Goal: Navigation & Orientation: Find specific page/section

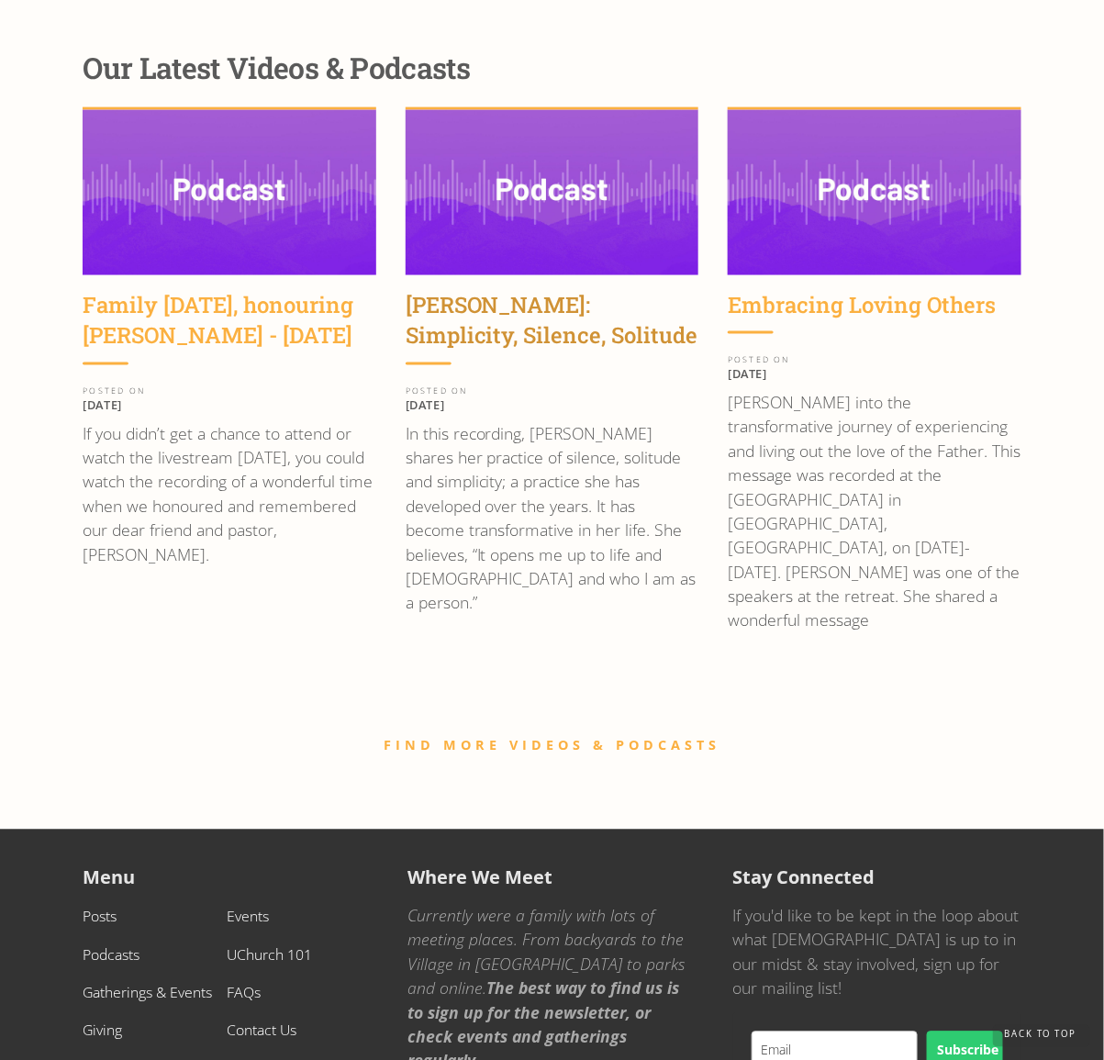
scroll to position [2757, 0]
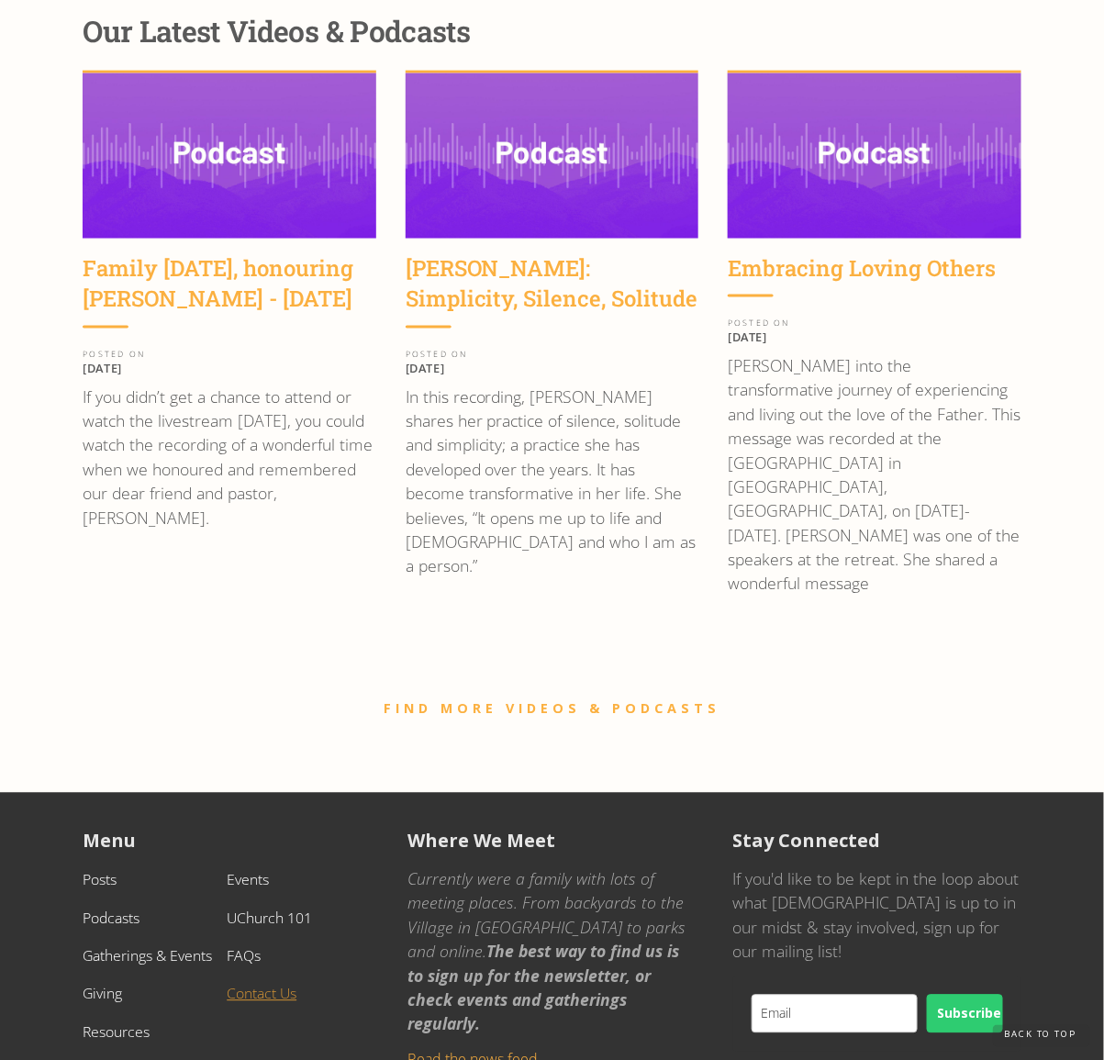
click at [255, 984] on link "Contact Us" at bounding box center [262, 994] width 70 height 20
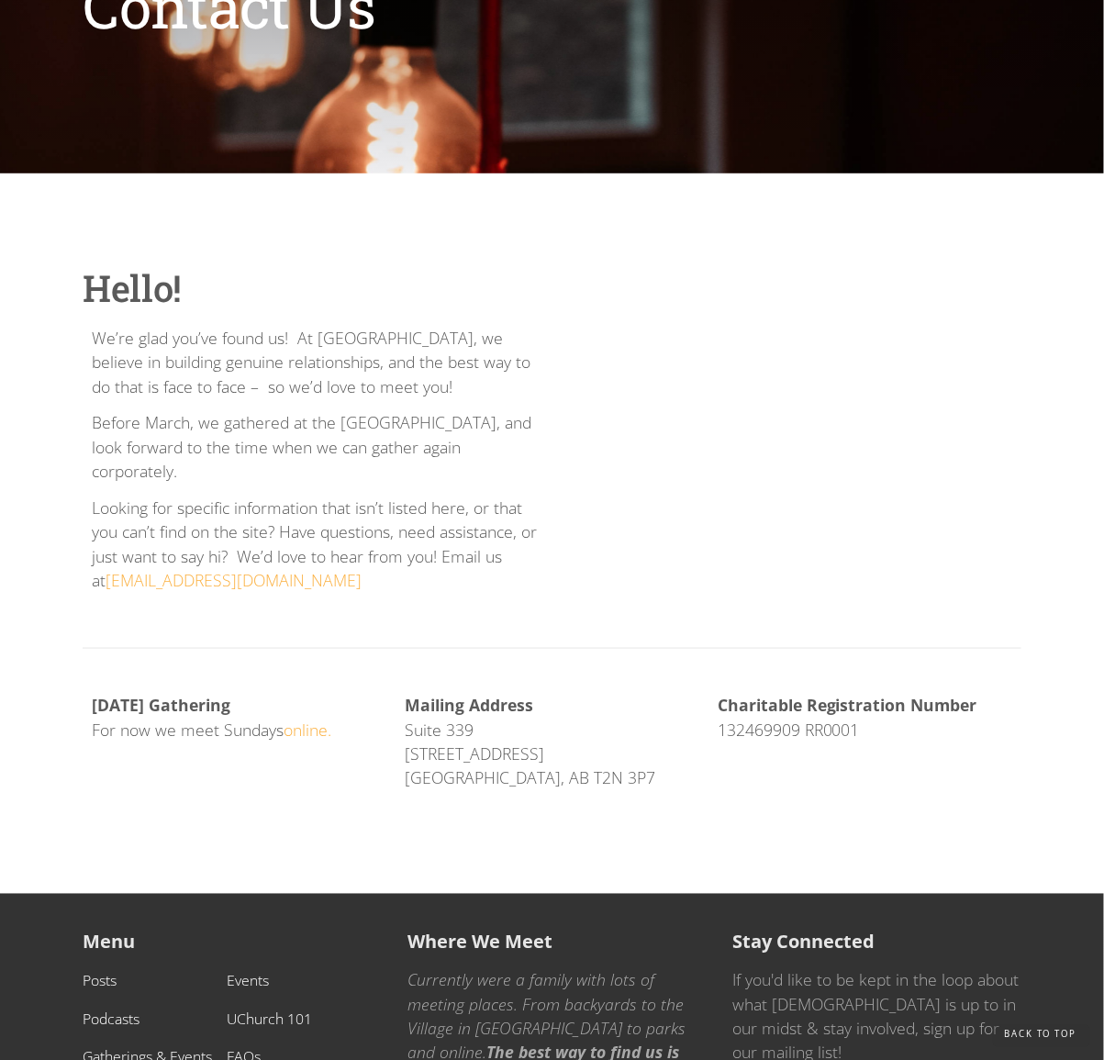
scroll to position [440, 0]
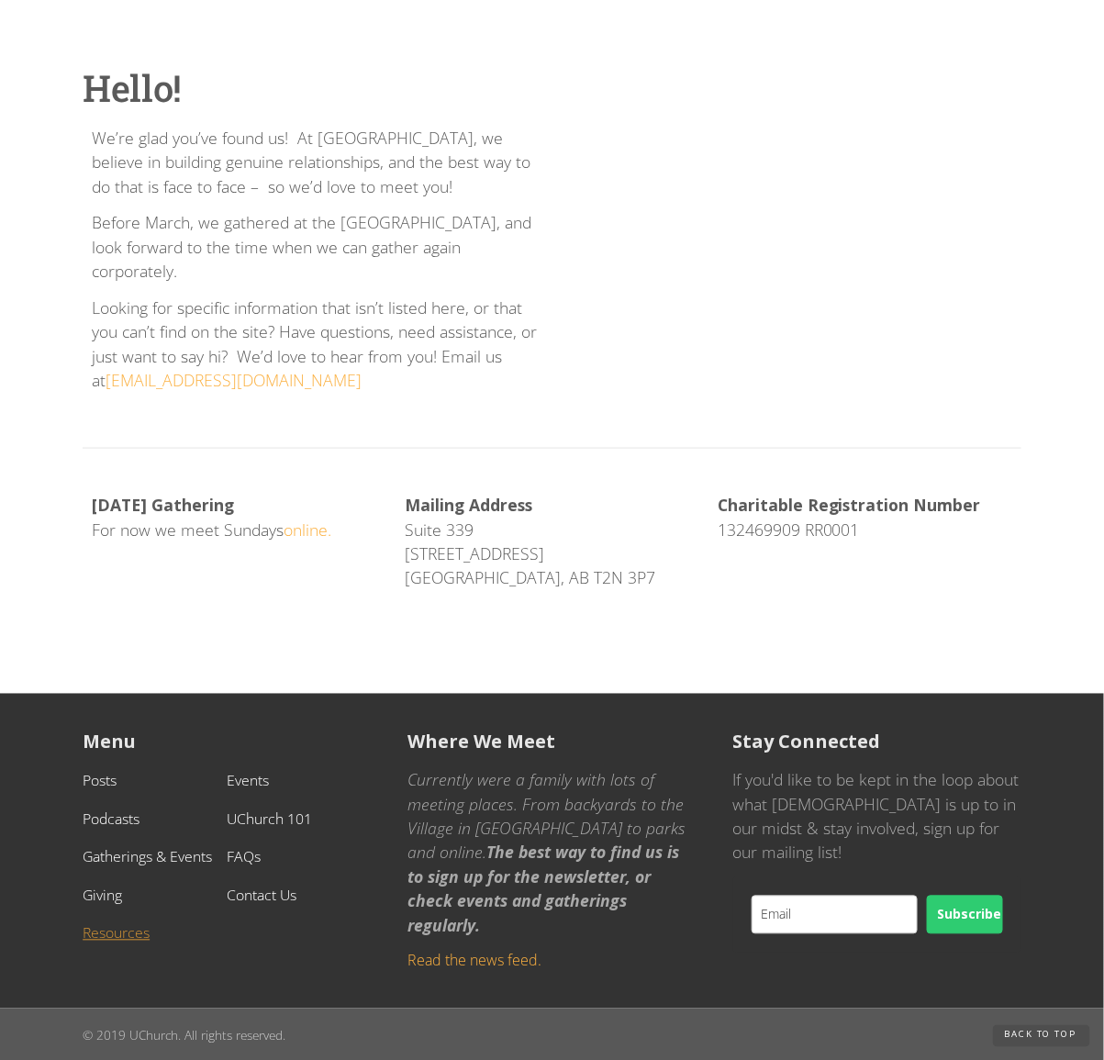
click at [97, 923] on link "Resources" at bounding box center [116, 933] width 67 height 20
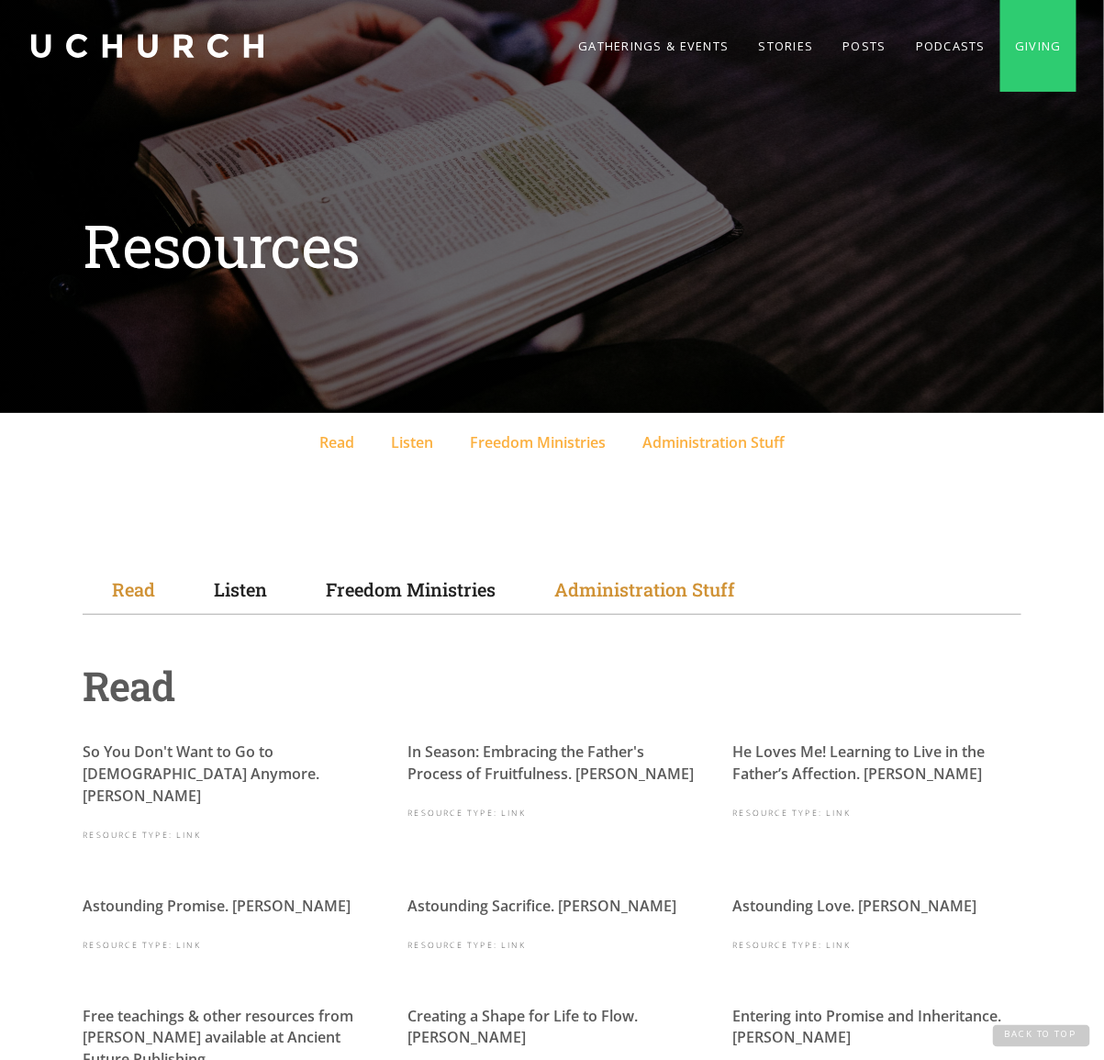
click at [612, 591] on div "Administration Stuff" at bounding box center [644, 589] width 181 height 28
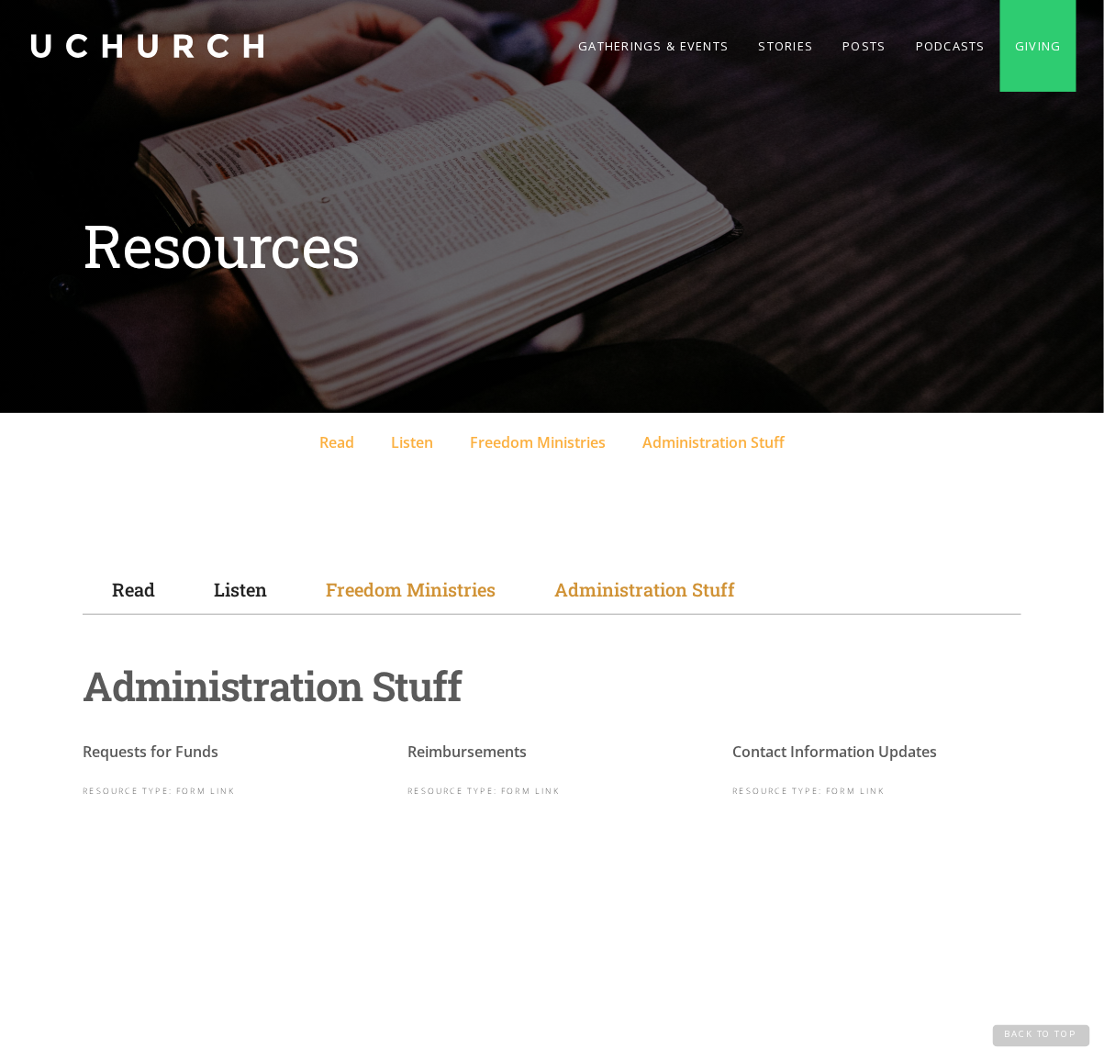
click at [438, 584] on div "Freedom Ministries" at bounding box center [411, 589] width 170 height 28
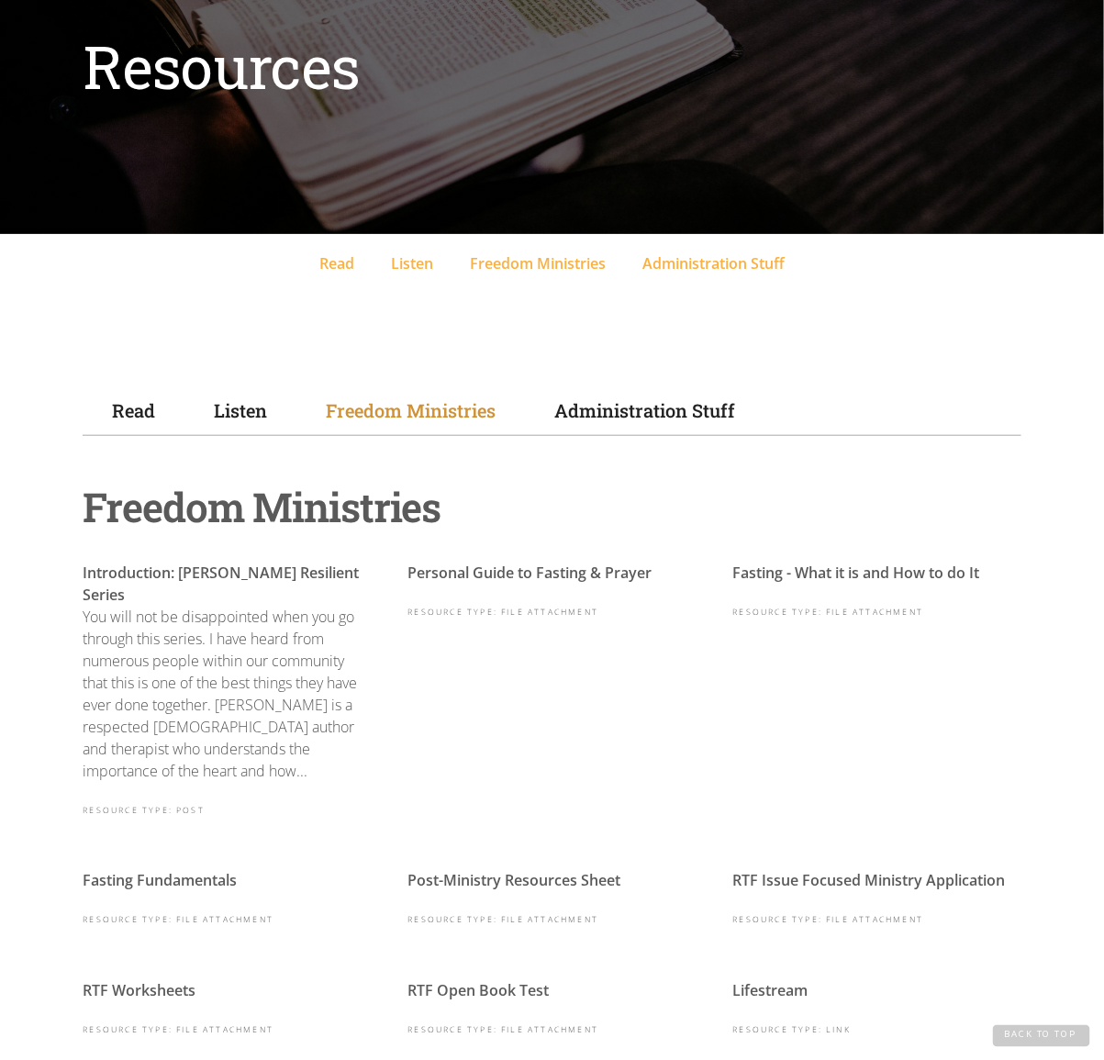
scroll to position [184, 0]
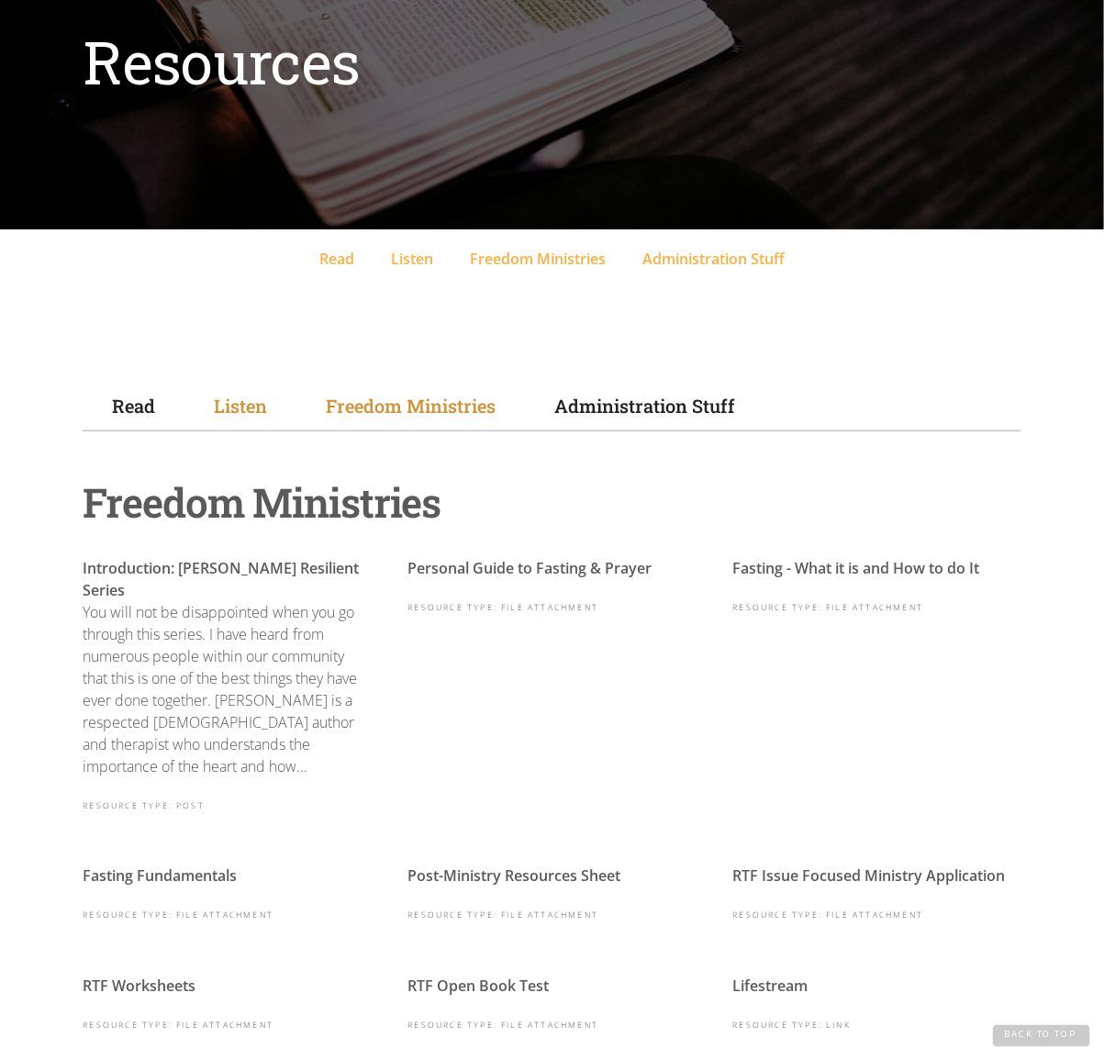
click at [248, 403] on div "Listen" at bounding box center [240, 406] width 53 height 28
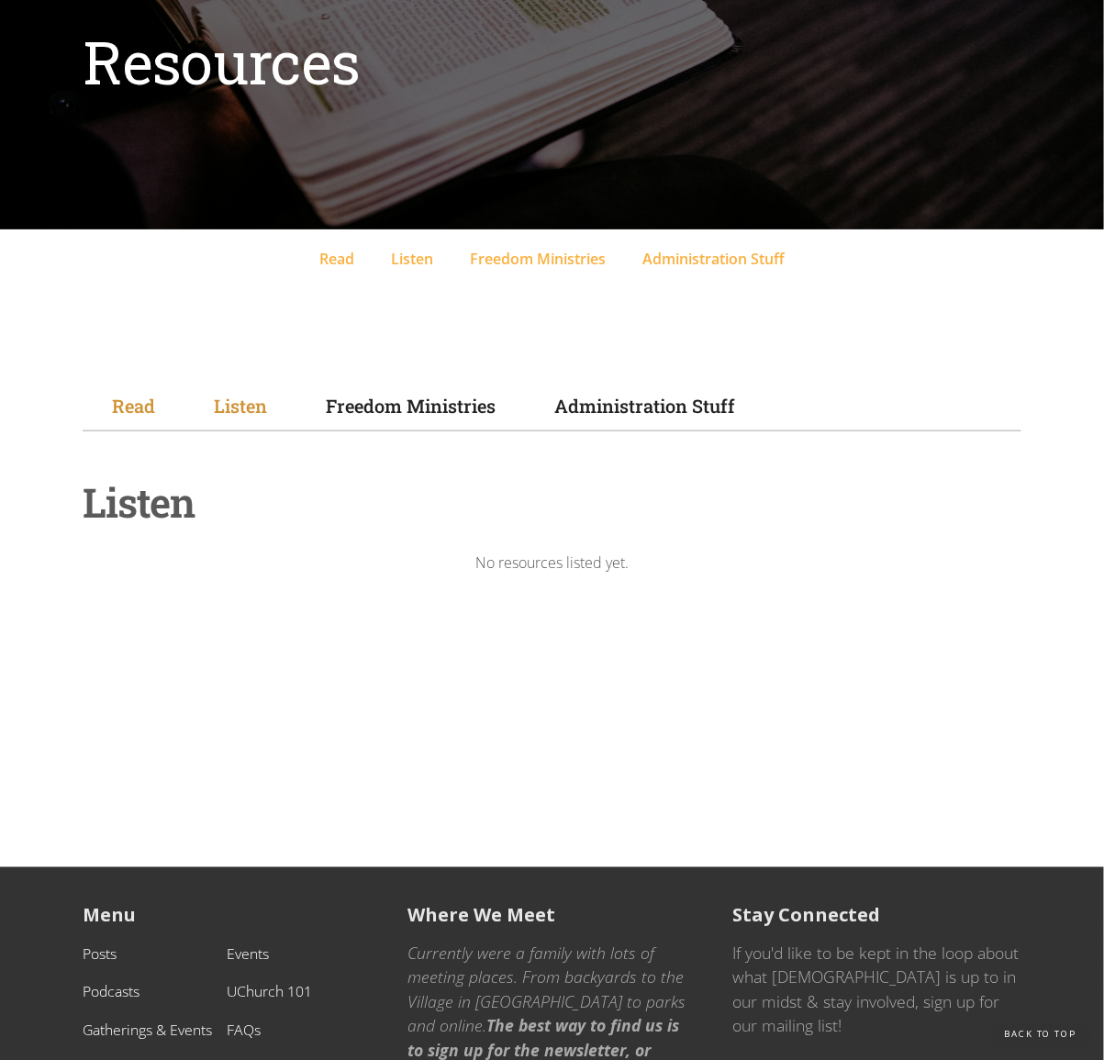
click at [122, 387] on link "Read" at bounding box center [134, 406] width 102 height 50
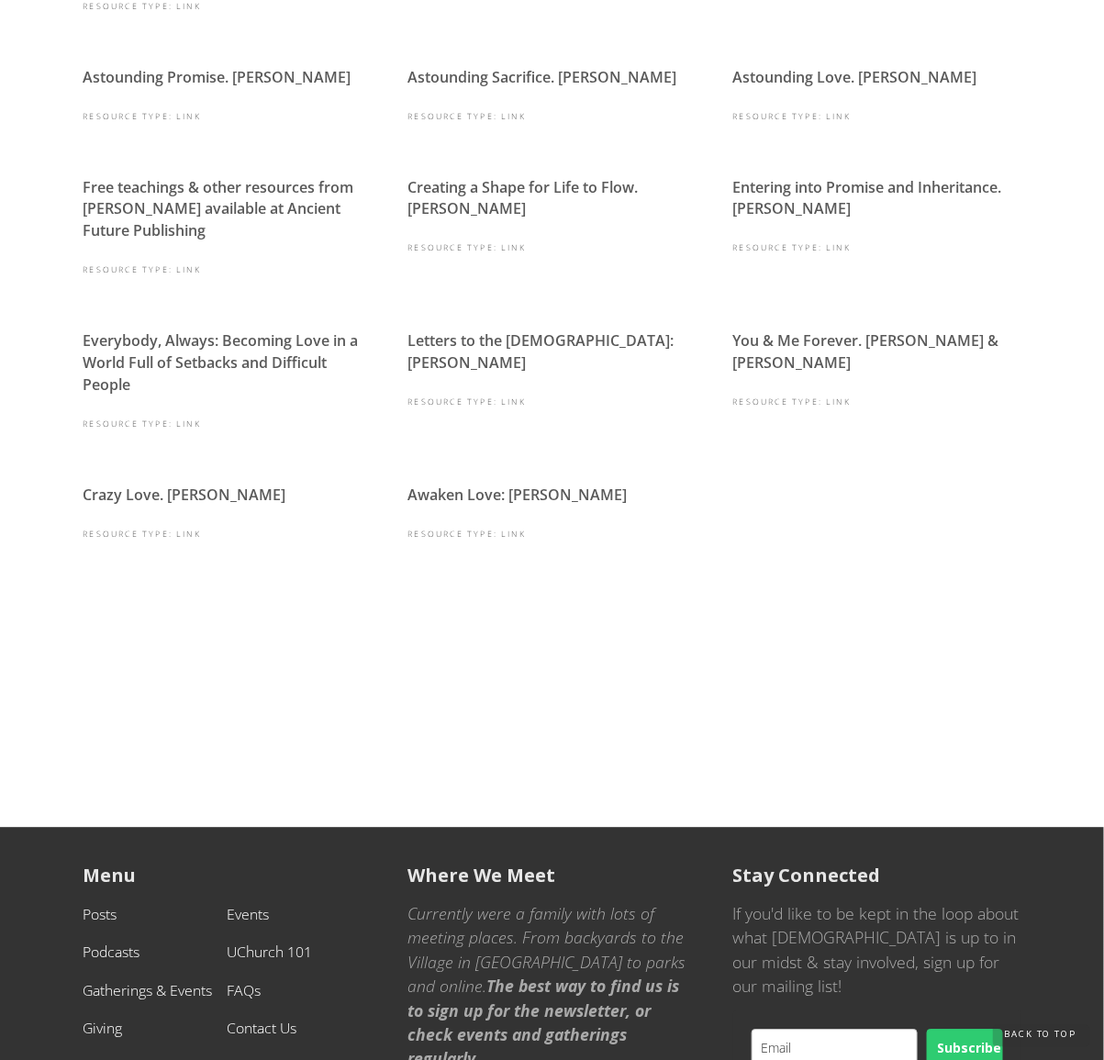
scroll to position [940, 0]
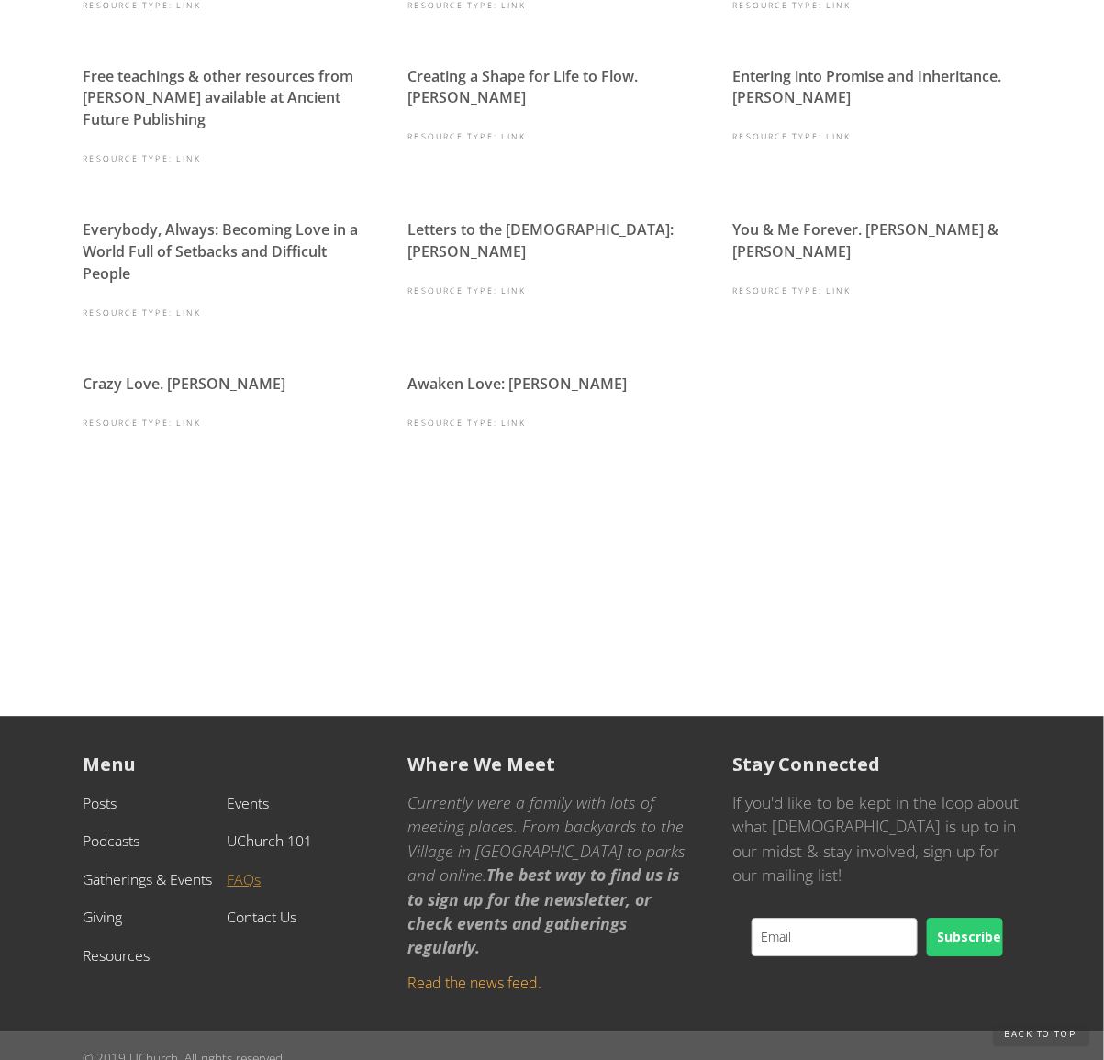
click at [247, 870] on link "FAQs" at bounding box center [244, 880] width 34 height 20
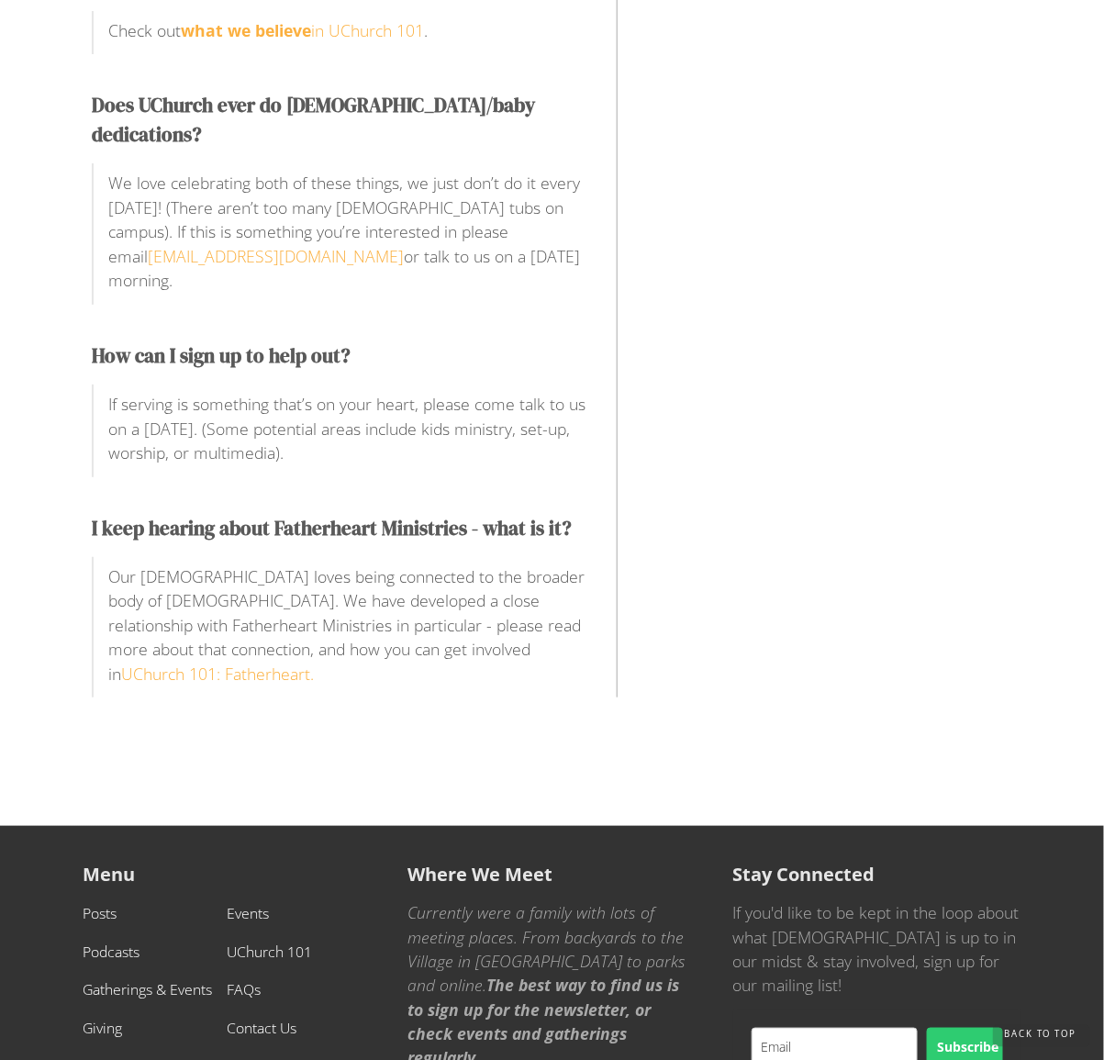
scroll to position [2007, 0]
click at [240, 1017] on link "Contact Us" at bounding box center [262, 1027] width 70 height 20
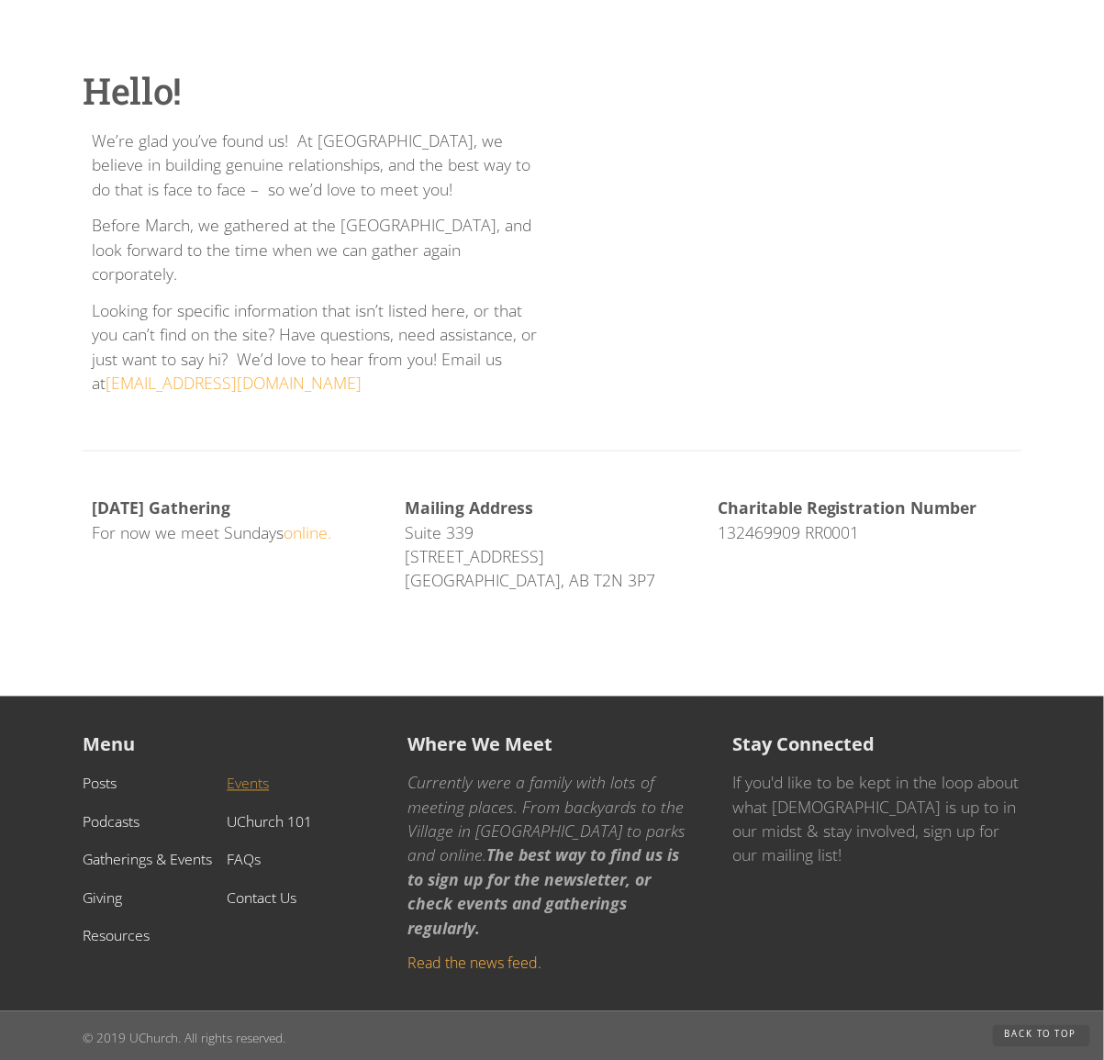
scroll to position [440, 0]
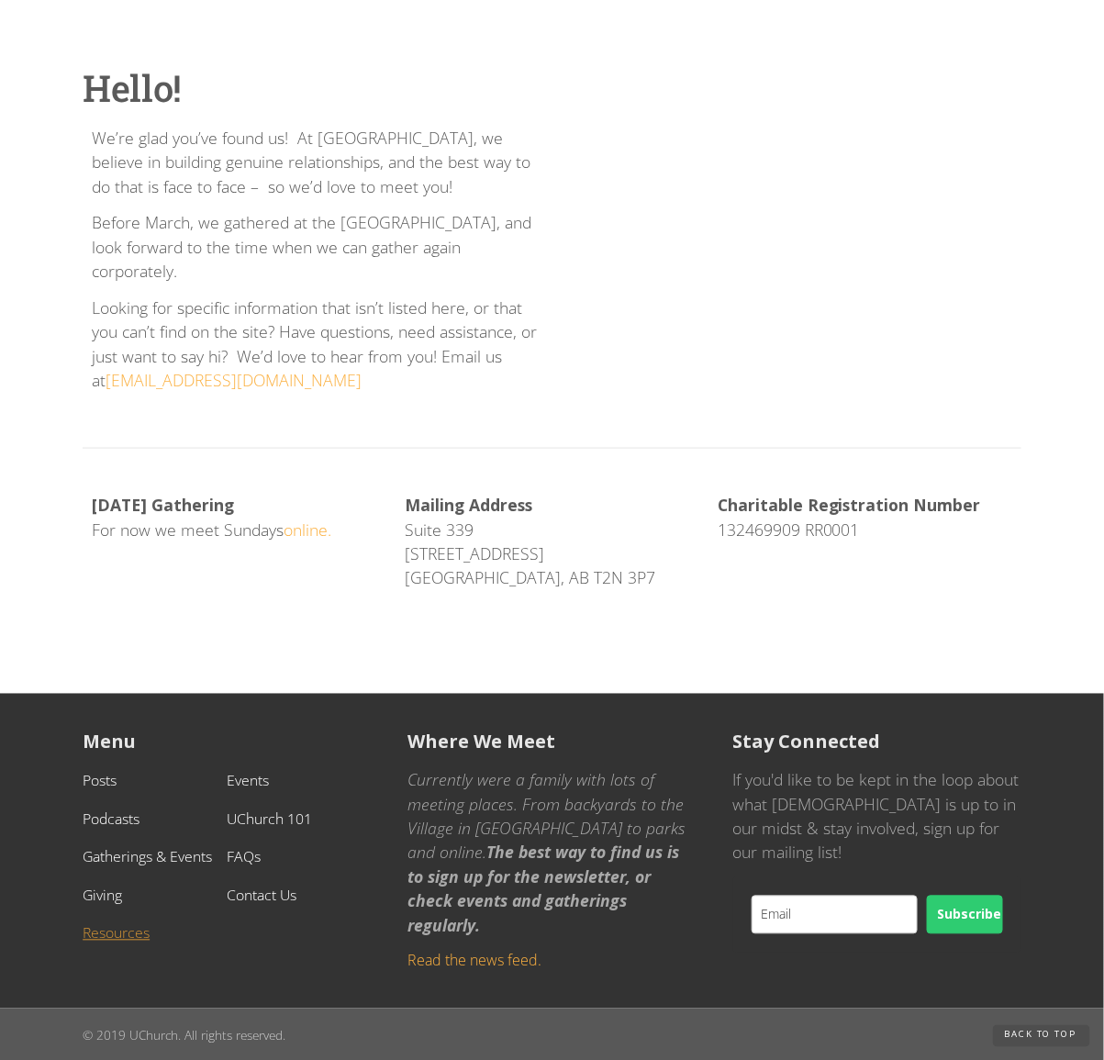
click at [113, 923] on link "Resources" at bounding box center [116, 933] width 67 height 20
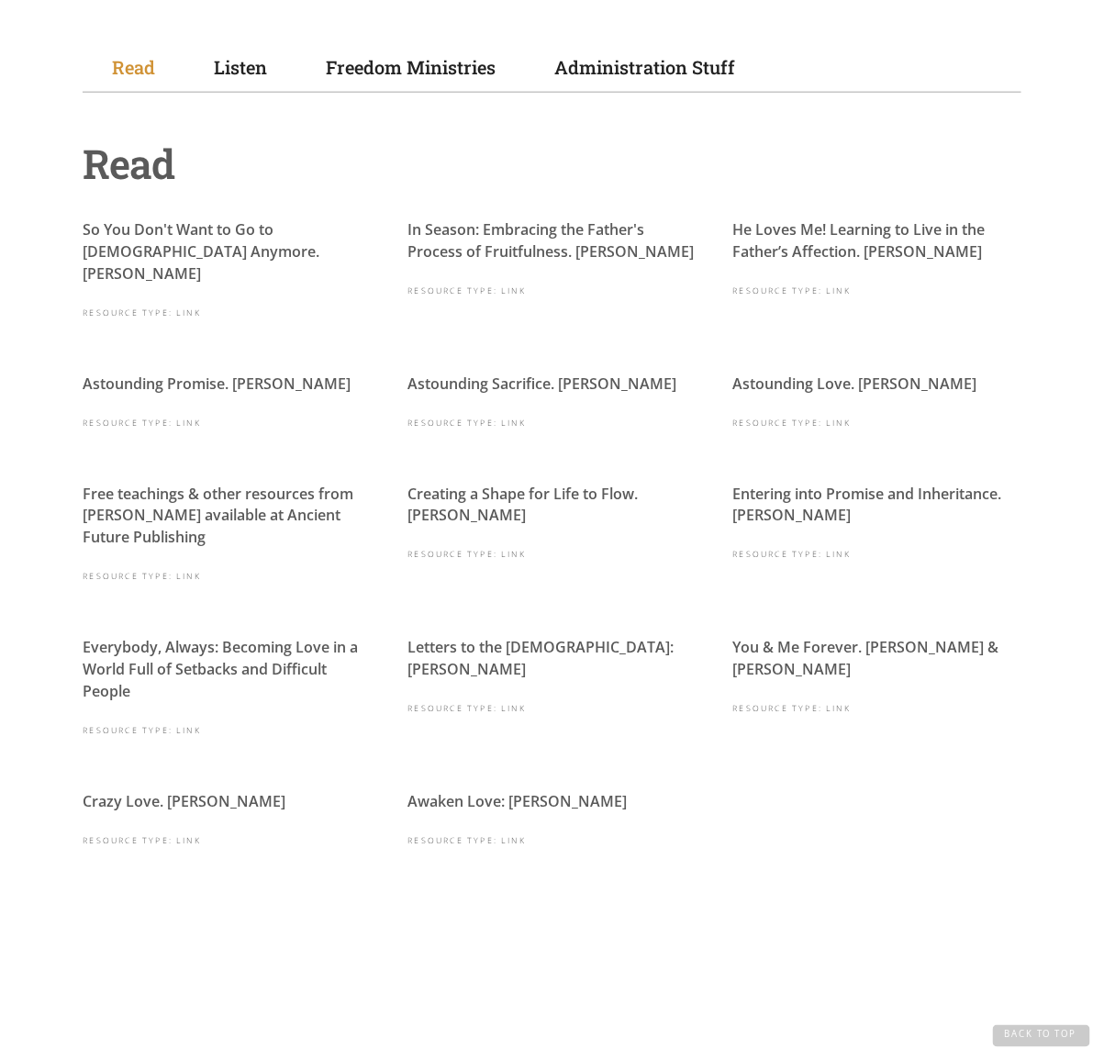
scroll to position [940, 0]
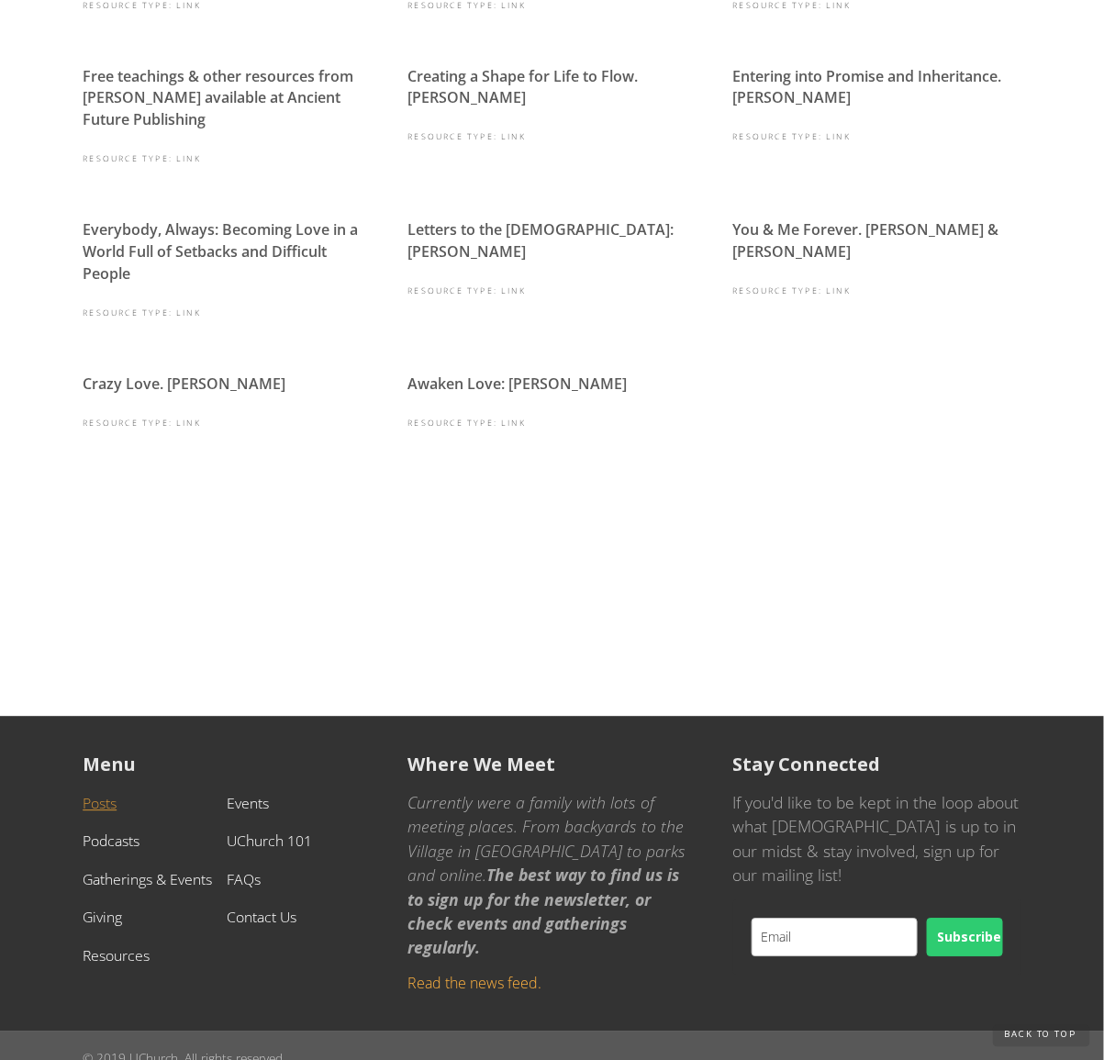
click at [95, 794] on link "Posts" at bounding box center [100, 804] width 34 height 20
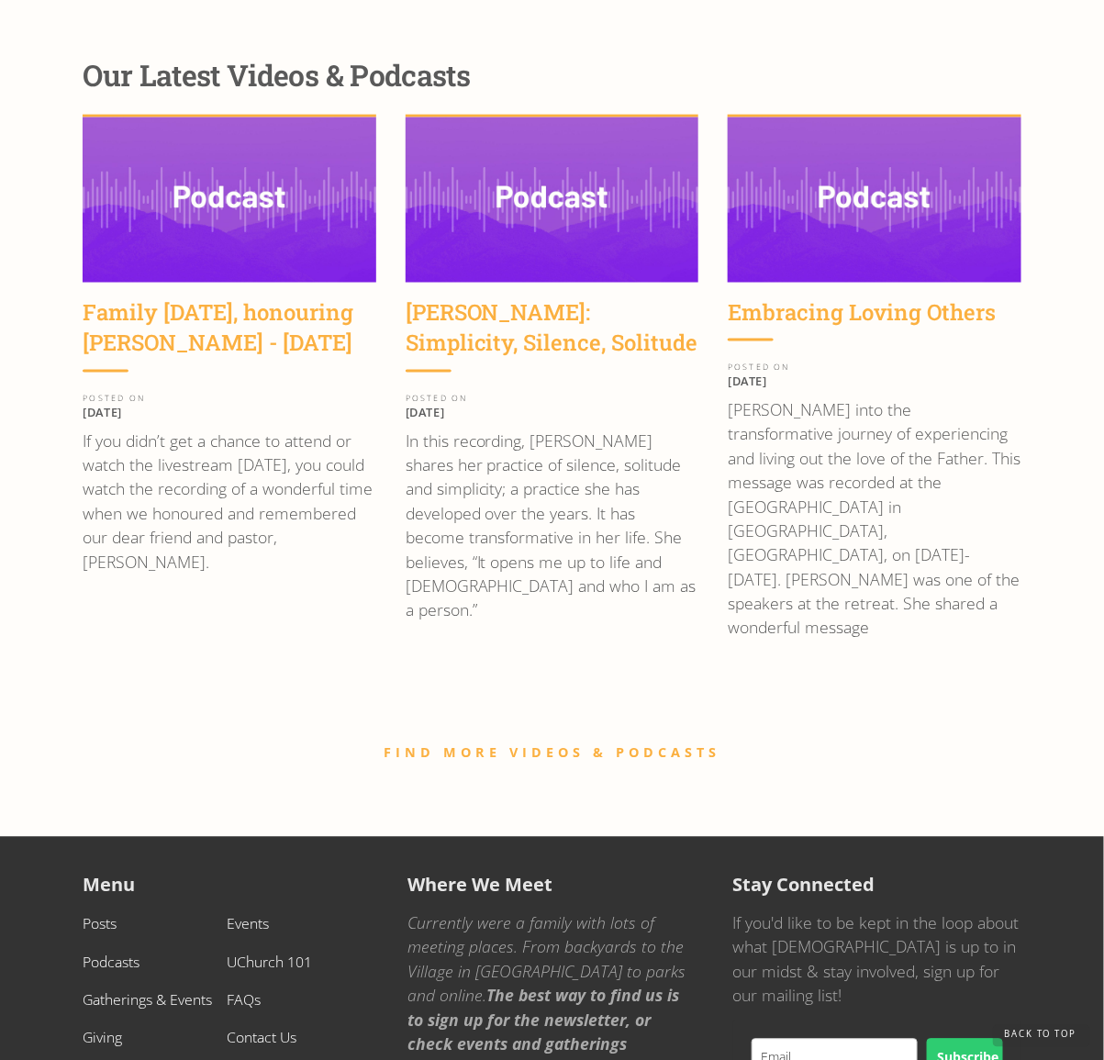
scroll to position [2757, 0]
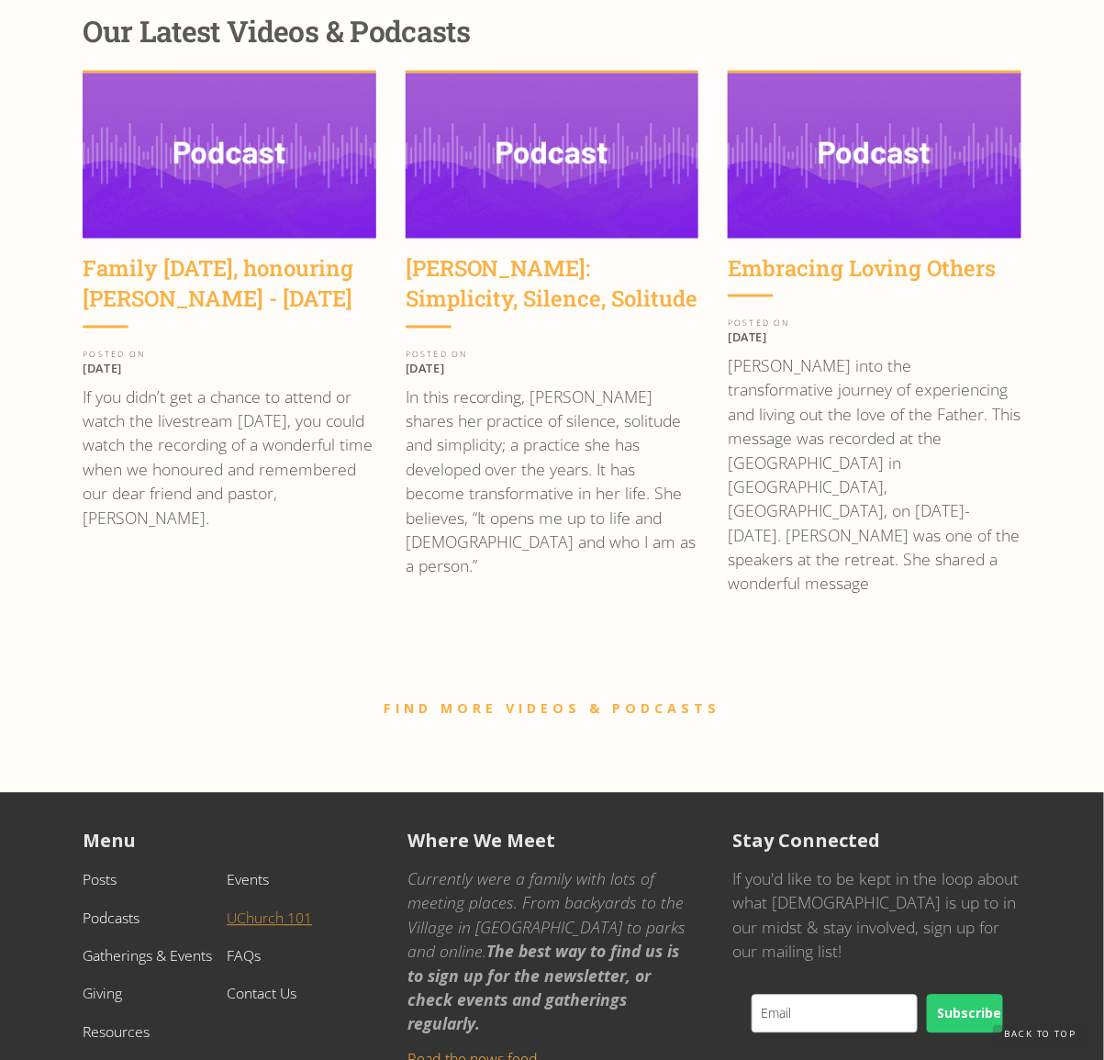
click at [259, 909] on link "UChurch 101" at bounding box center [269, 919] width 85 height 20
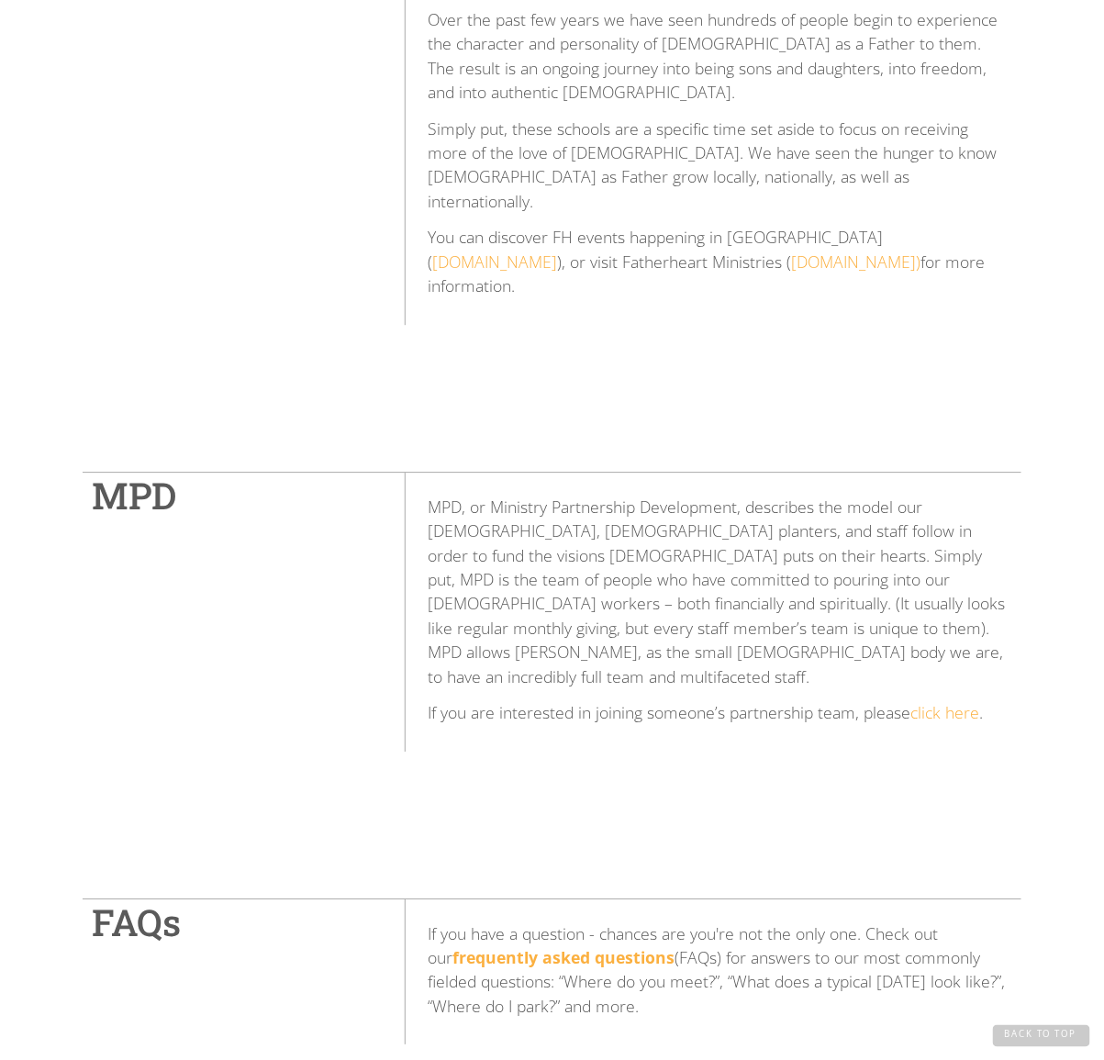
scroll to position [5445, 0]
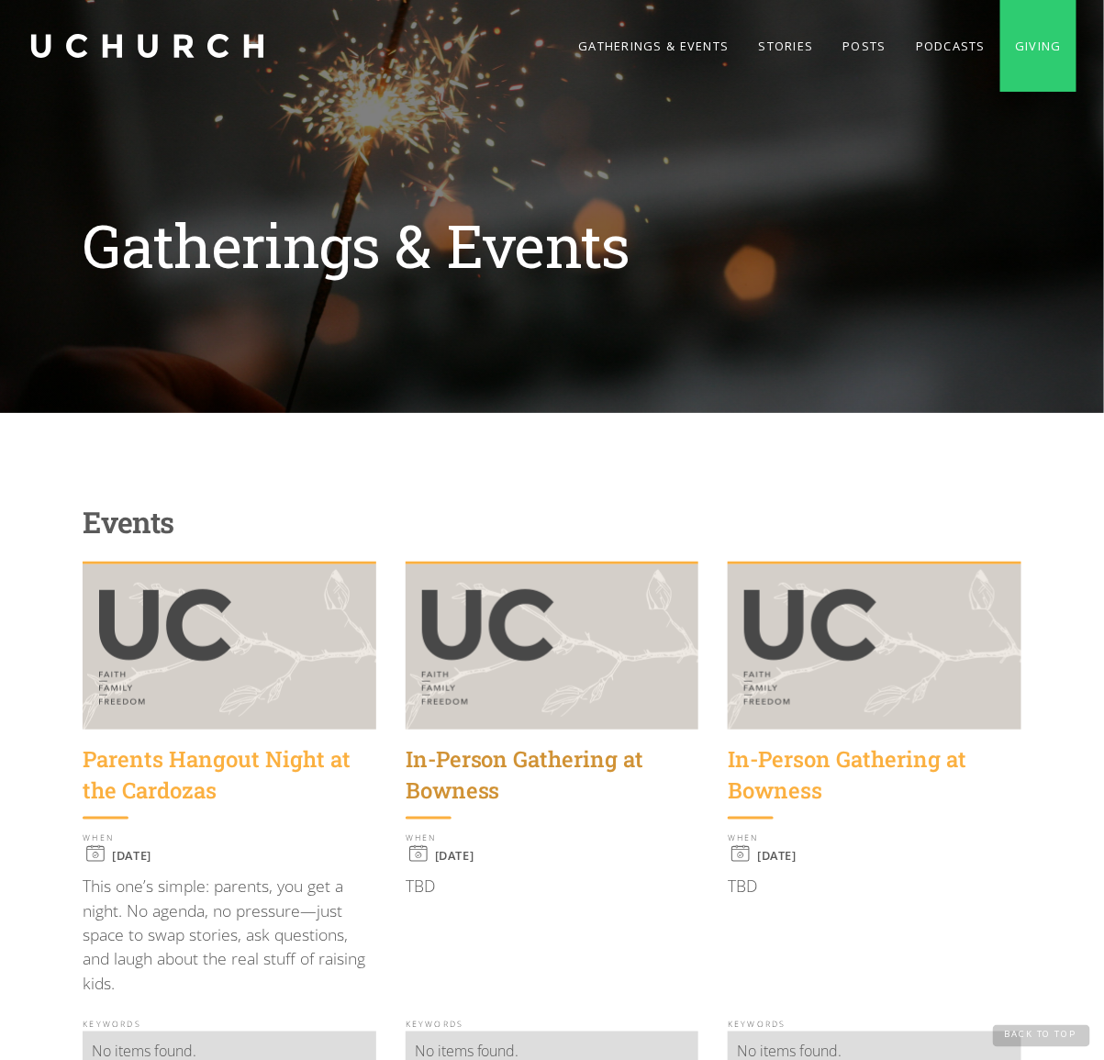
click at [422, 782] on div "In-Person Gathering at Bowness" at bounding box center [553, 774] width 294 height 61
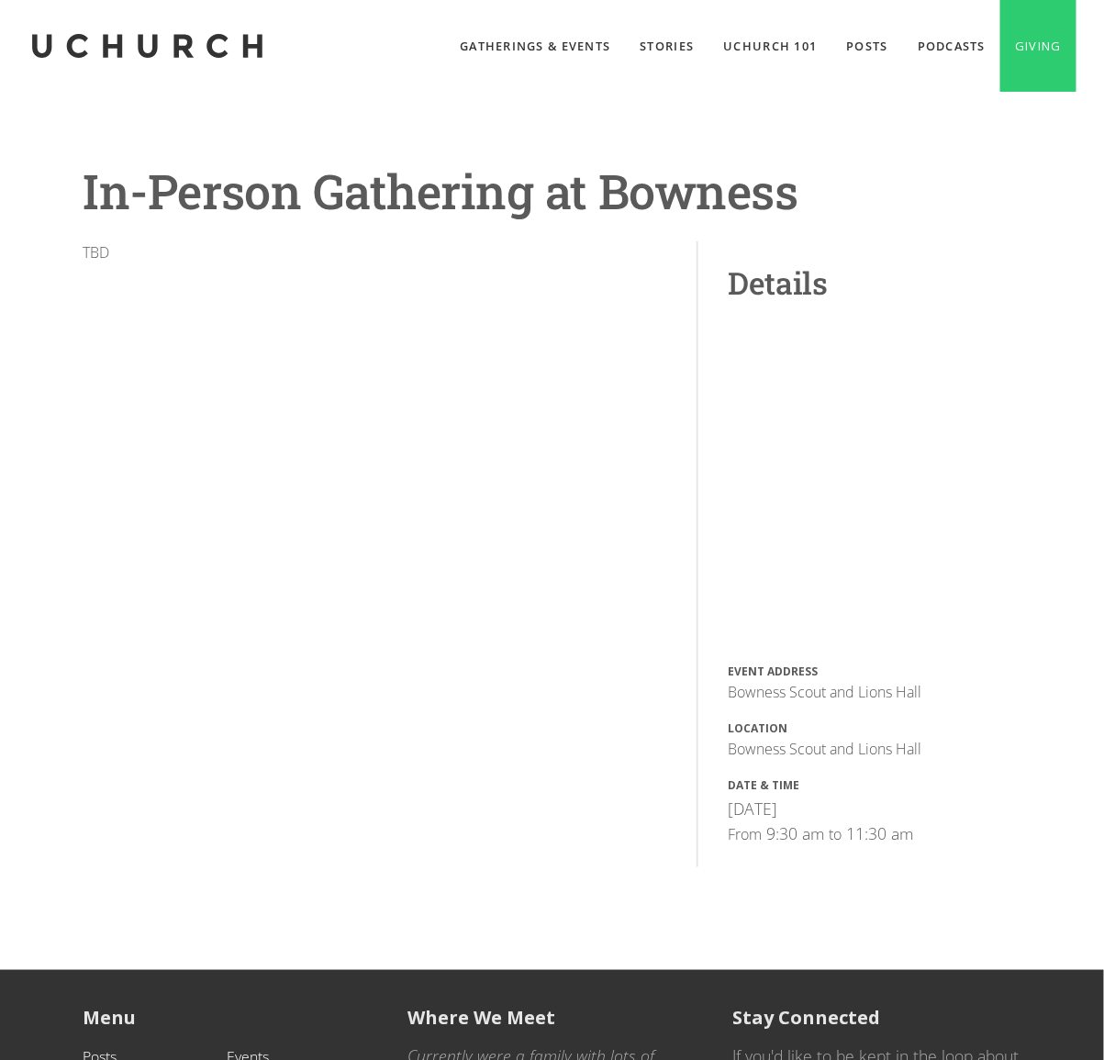
click at [57, 45] on link "home" at bounding box center [147, 46] width 239 height 92
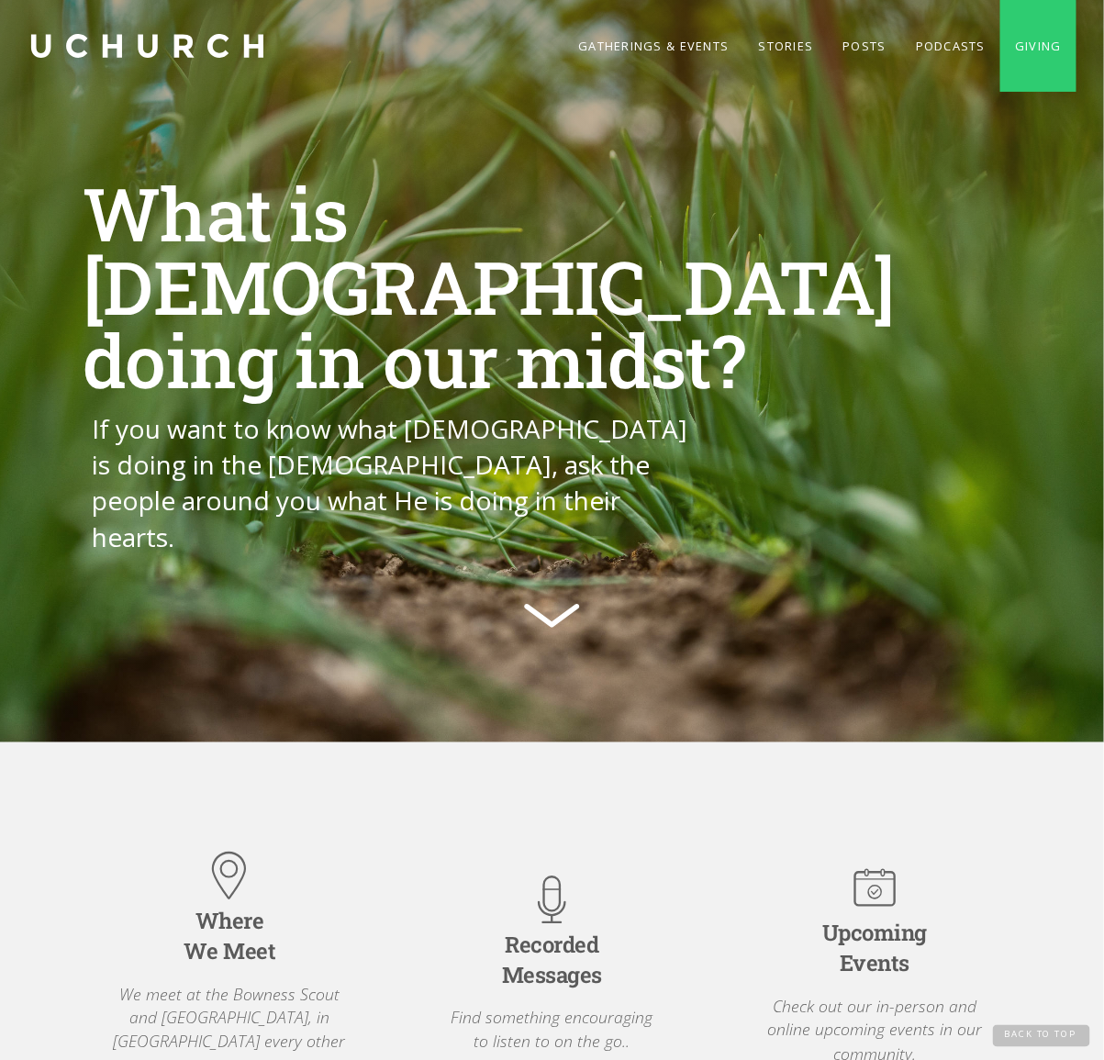
drag, startPoint x: 664, startPoint y: 39, endPoint x: 661, endPoint y: 94, distance: 54.3
click at [665, 39] on link "Gatherings & Events" at bounding box center [653, 46] width 180 height 92
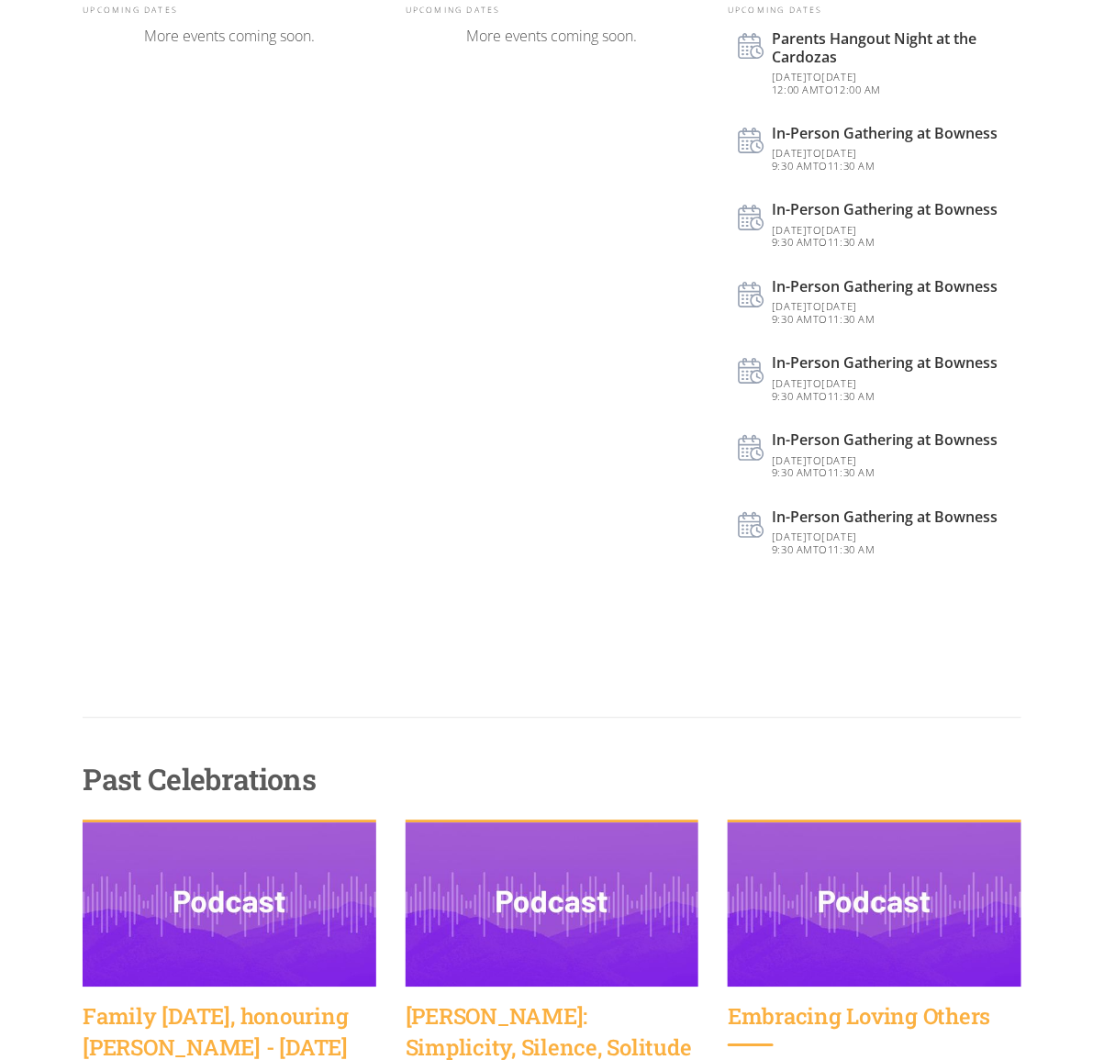
scroll to position [782, 0]
